Goal: Entertainment & Leisure: Browse casually

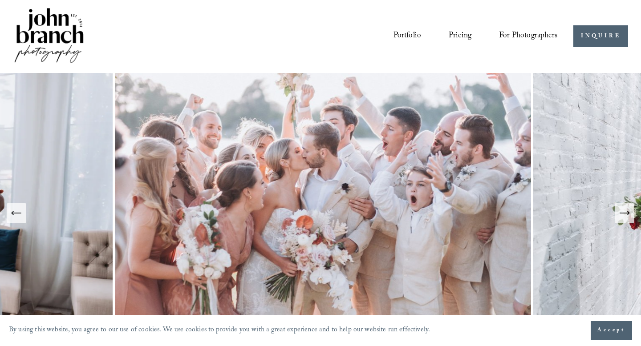
click at [627, 213] on icon "Next Slide" at bounding box center [624, 213] width 9 height 0
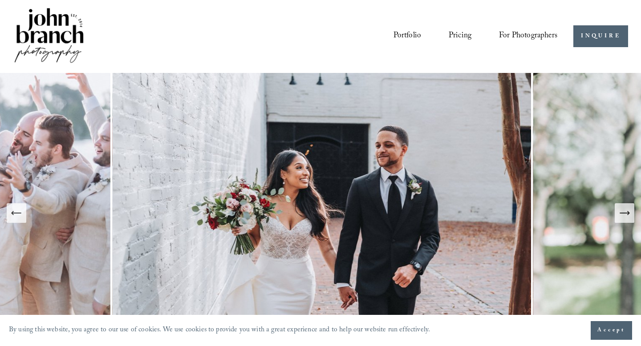
click at [627, 214] on icon "Next Slide" at bounding box center [624, 213] width 12 height 12
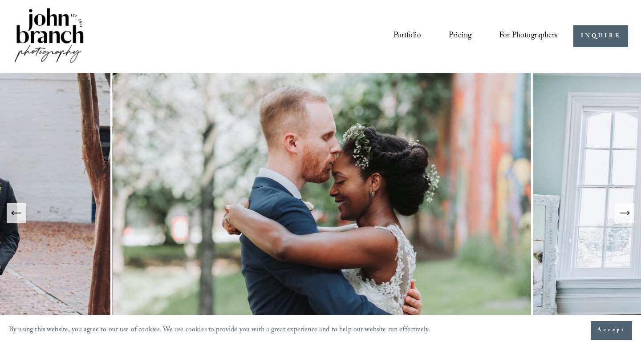
click at [627, 214] on icon "Next Slide" at bounding box center [624, 213] width 12 height 12
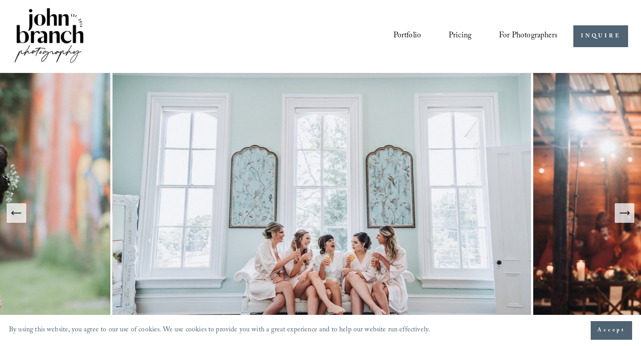
click at [627, 214] on icon "Next Slide" at bounding box center [624, 213] width 12 height 12
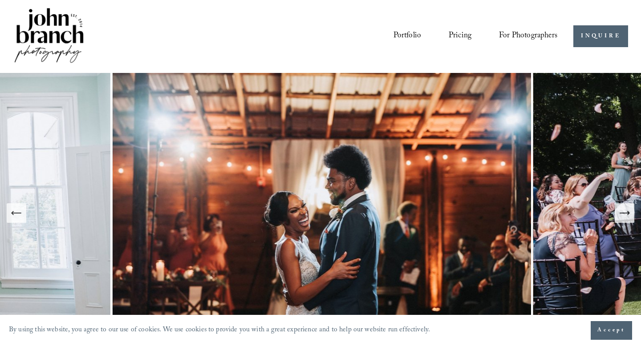
click at [627, 214] on icon "Next Slide" at bounding box center [624, 213] width 12 height 12
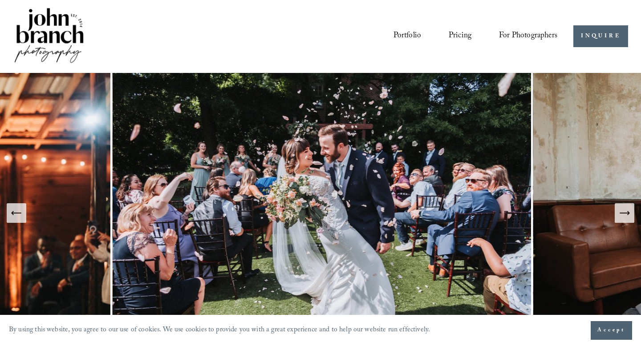
click at [627, 214] on icon "Next Slide" at bounding box center [624, 213] width 12 height 12
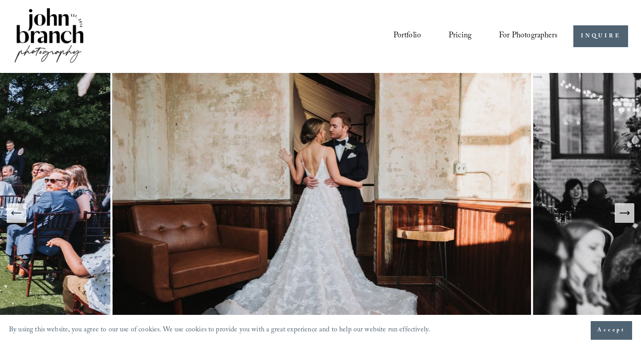
click at [627, 214] on icon "Next Slide" at bounding box center [624, 213] width 12 height 12
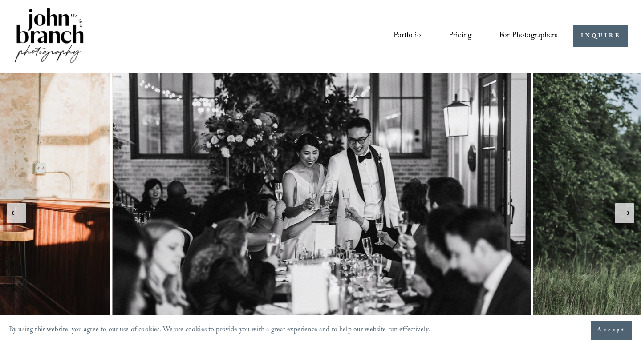
click at [627, 214] on icon "Next Slide" at bounding box center [624, 213] width 12 height 12
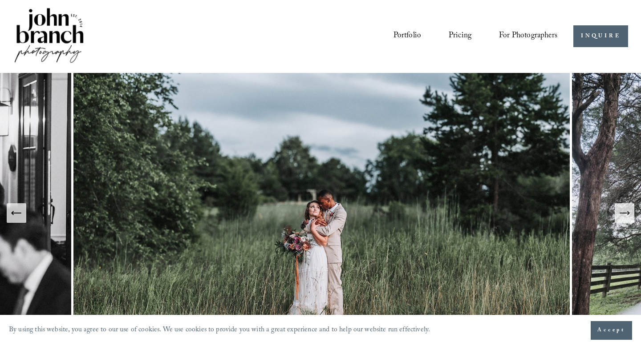
click at [627, 214] on icon "Next Slide" at bounding box center [624, 213] width 12 height 12
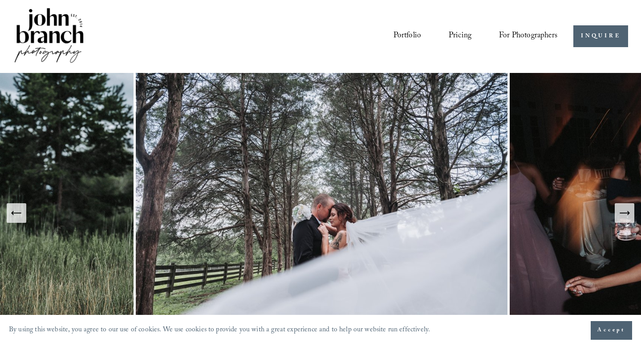
click at [627, 214] on icon "Next Slide" at bounding box center [624, 213] width 12 height 12
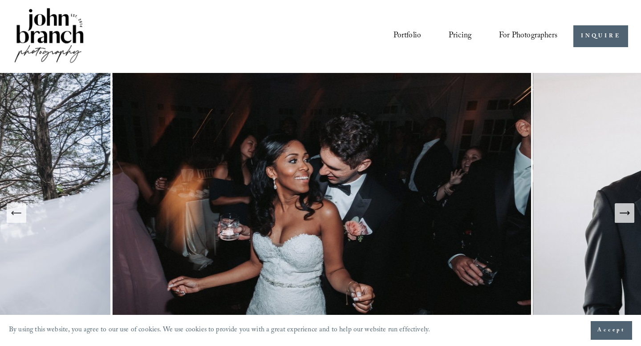
click at [627, 214] on icon "Next Slide" at bounding box center [624, 213] width 12 height 12
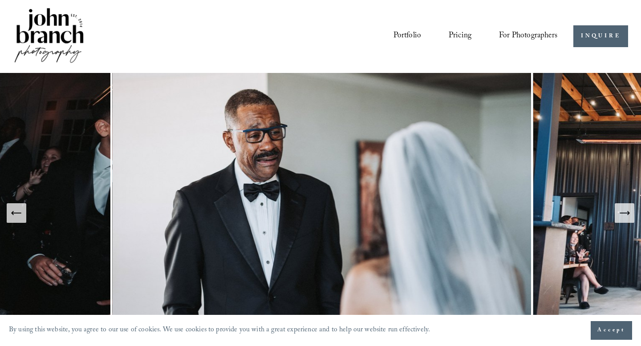
click at [627, 214] on icon "Next Slide" at bounding box center [624, 213] width 12 height 12
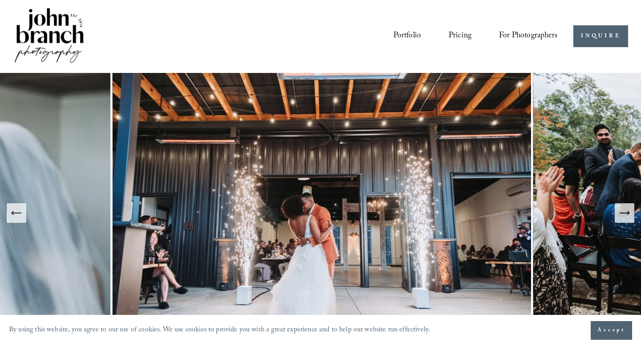
click at [627, 214] on icon "Next Slide" at bounding box center [624, 213] width 12 height 12
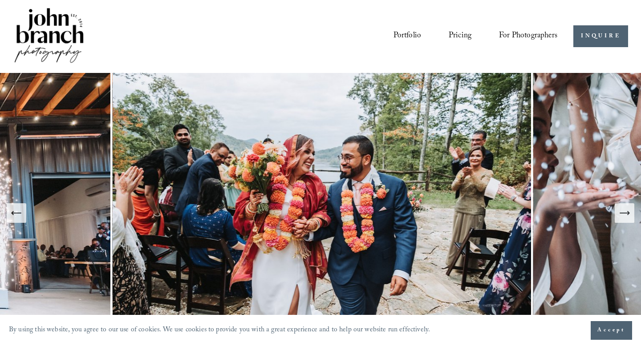
click at [627, 214] on icon "Next Slide" at bounding box center [624, 213] width 12 height 12
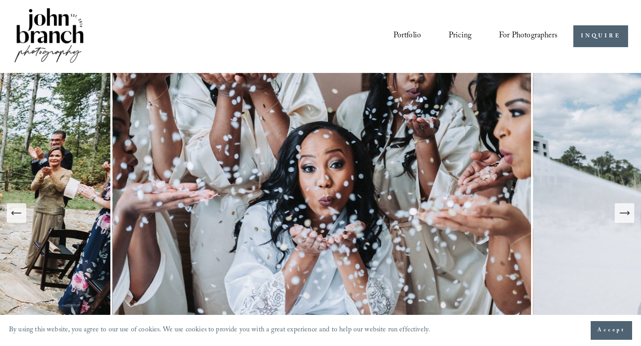
click at [627, 214] on icon "Next Slide" at bounding box center [624, 213] width 12 height 12
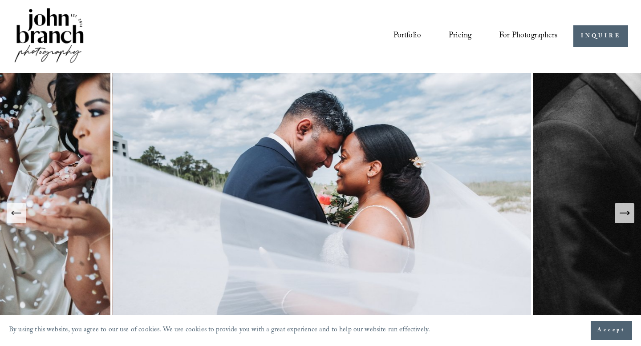
click at [627, 214] on icon "Next Slide" at bounding box center [624, 213] width 12 height 12
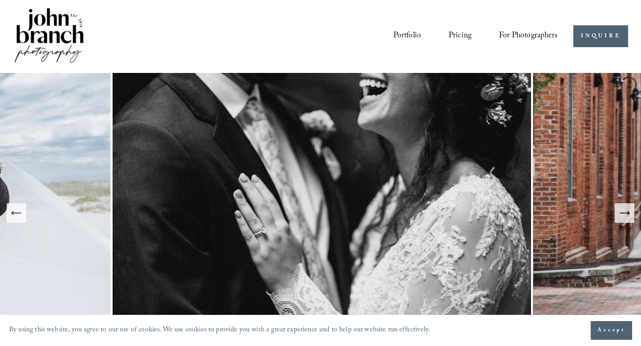
click at [627, 214] on icon "Next Slide" at bounding box center [624, 213] width 12 height 12
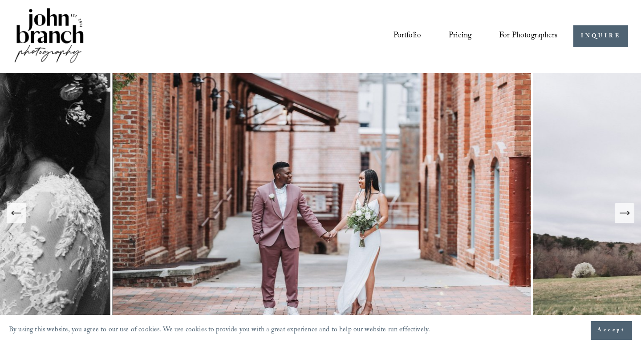
click at [627, 214] on icon "Next Slide" at bounding box center [624, 213] width 12 height 12
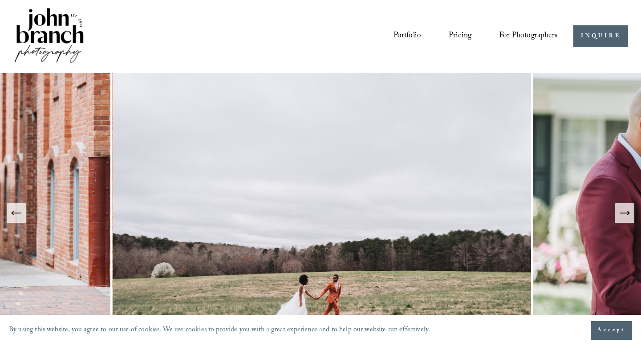
click at [627, 214] on icon "Next Slide" at bounding box center [624, 213] width 12 height 12
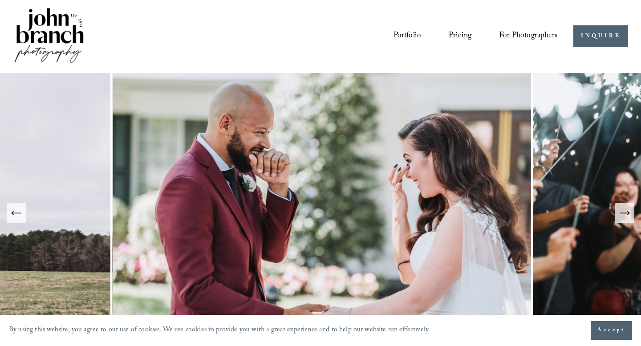
click at [627, 212] on icon "Next Slide" at bounding box center [624, 213] width 12 height 12
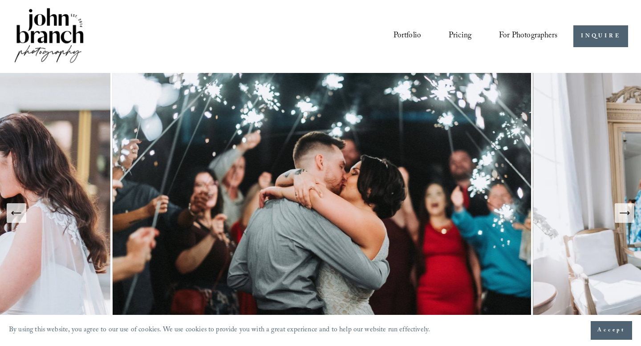
click at [626, 210] on icon "Next Slide" at bounding box center [624, 213] width 12 height 12
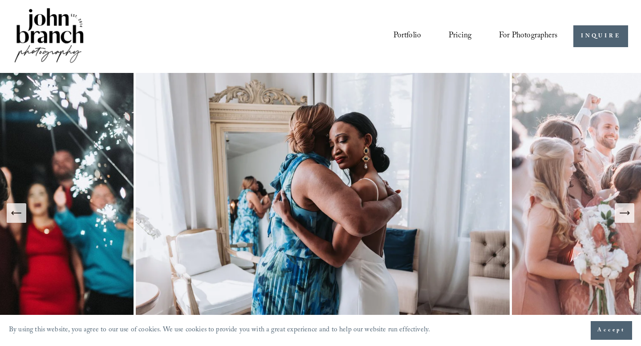
click at [12, 212] on icon "Previous Slide" at bounding box center [13, 214] width 2 height 4
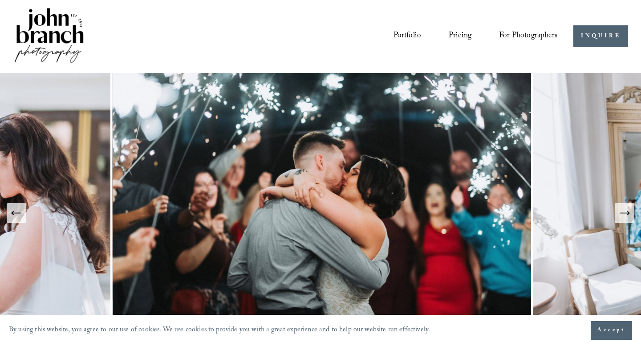
click at [621, 217] on icon "Next Slide" at bounding box center [624, 213] width 12 height 12
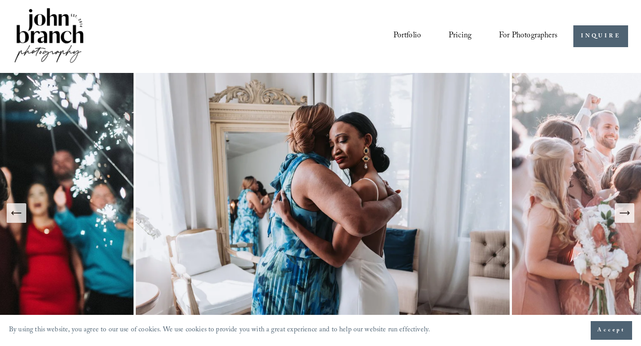
click at [621, 217] on icon "Next Slide" at bounding box center [624, 213] width 12 height 12
